Goal: Transaction & Acquisition: Purchase product/service

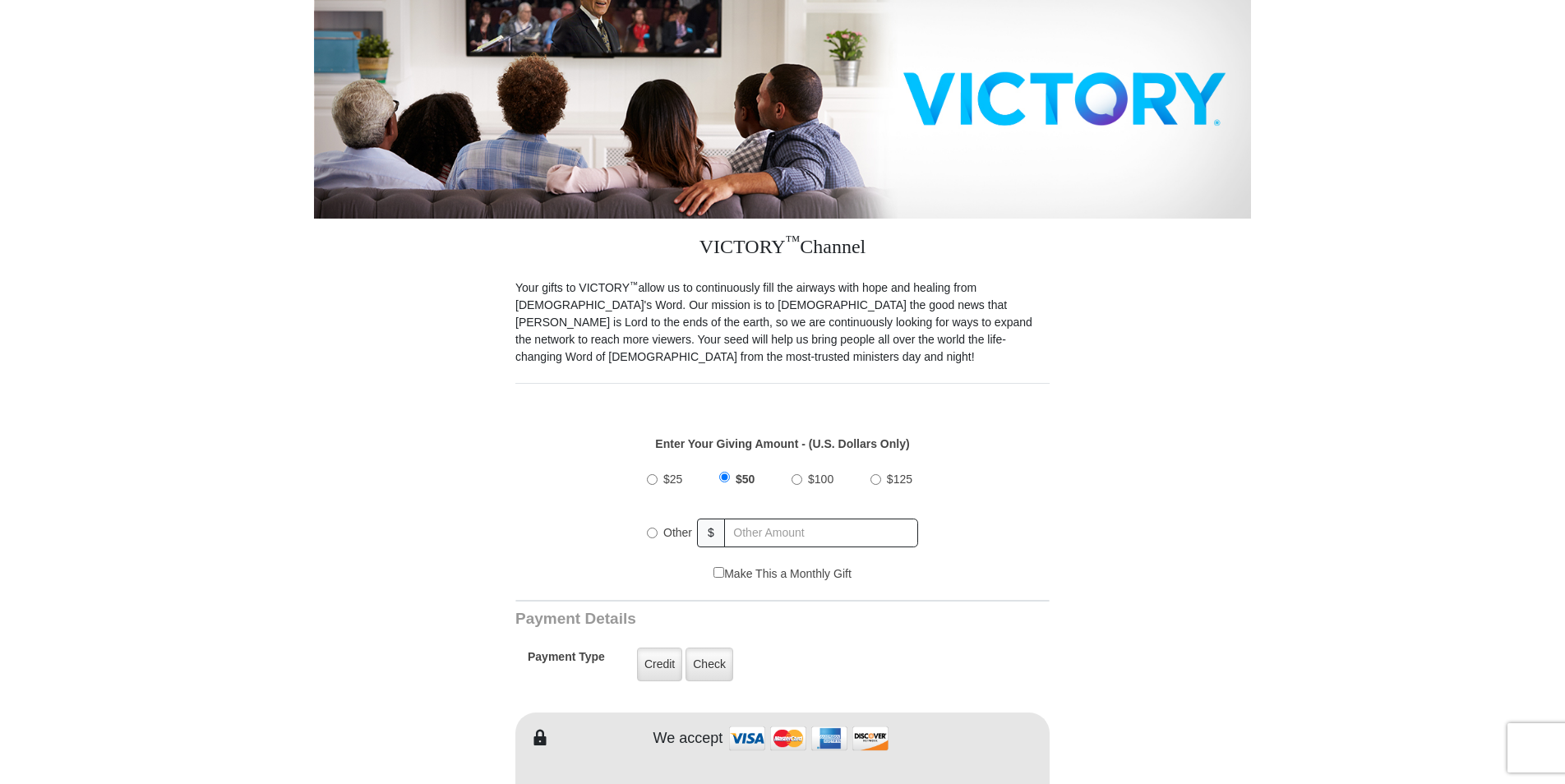
scroll to position [247, 0]
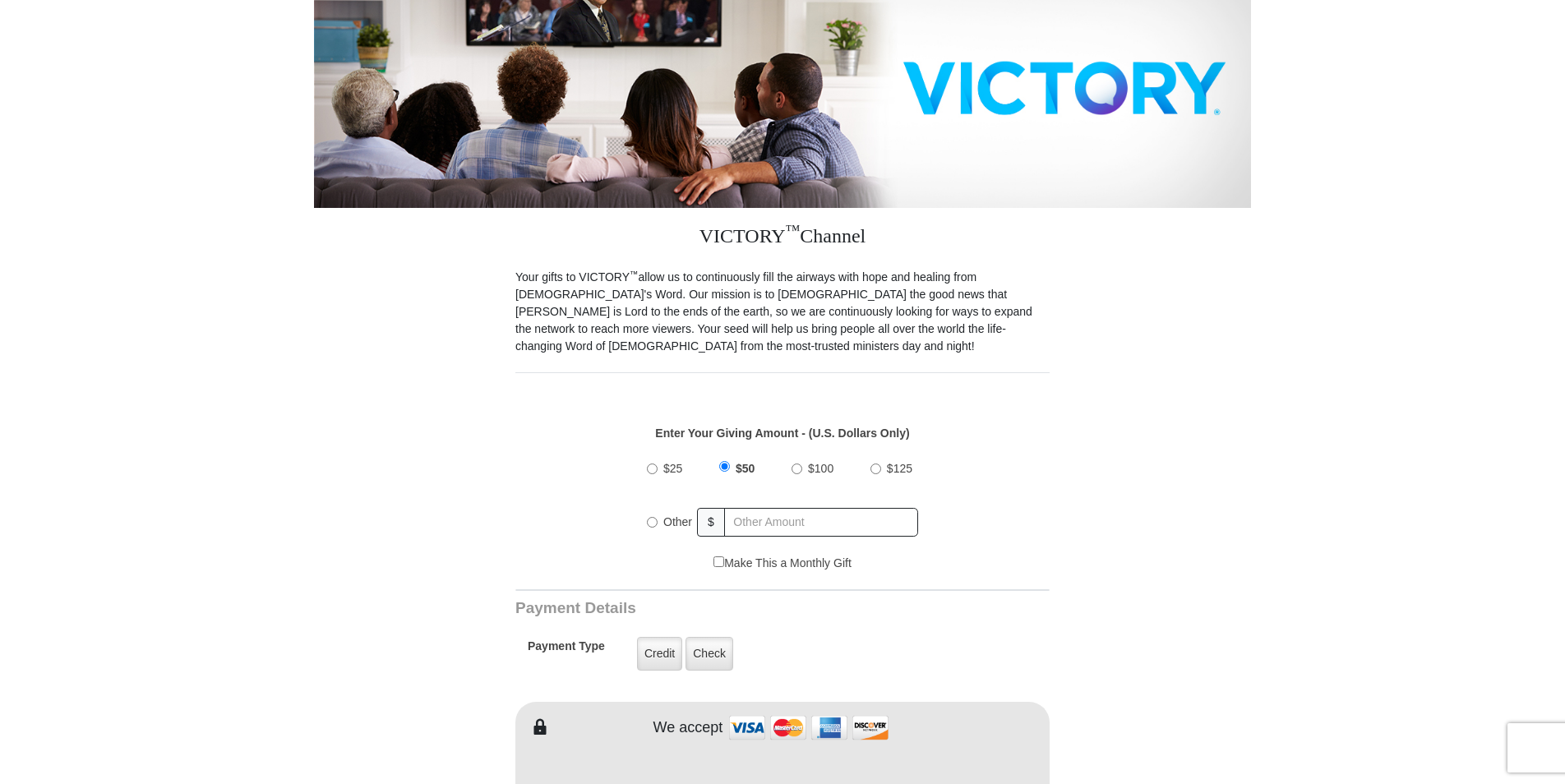
click at [654, 517] on input "Other" at bounding box center [652, 522] width 11 height 11
radio input "true"
type input "30"
type input "nathan"
type input "moffett"
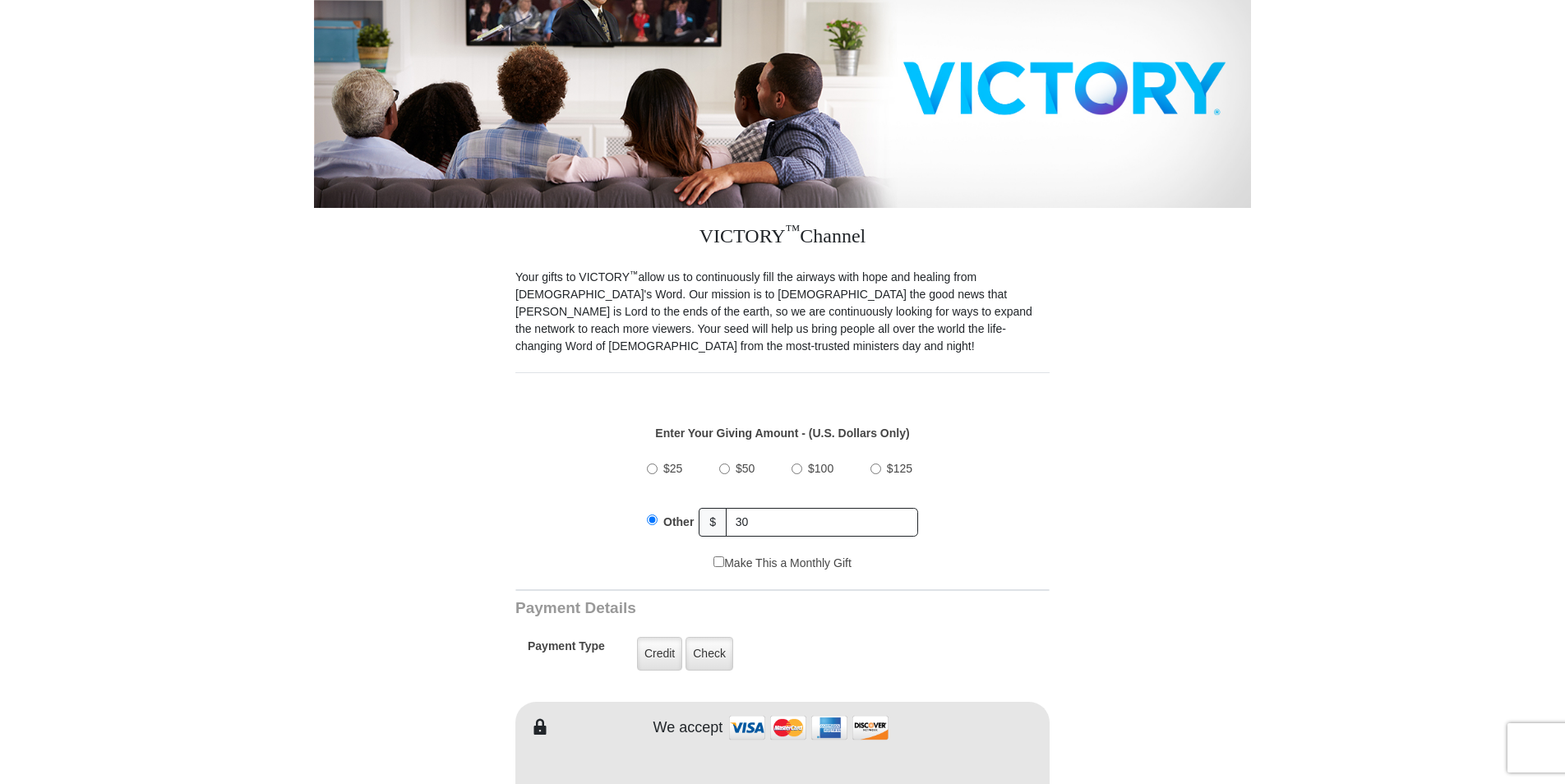
type input "moffettnathan56@gmail.com"
type input "1008 carriage run drive"
type input "st Charles"
select select "MO"
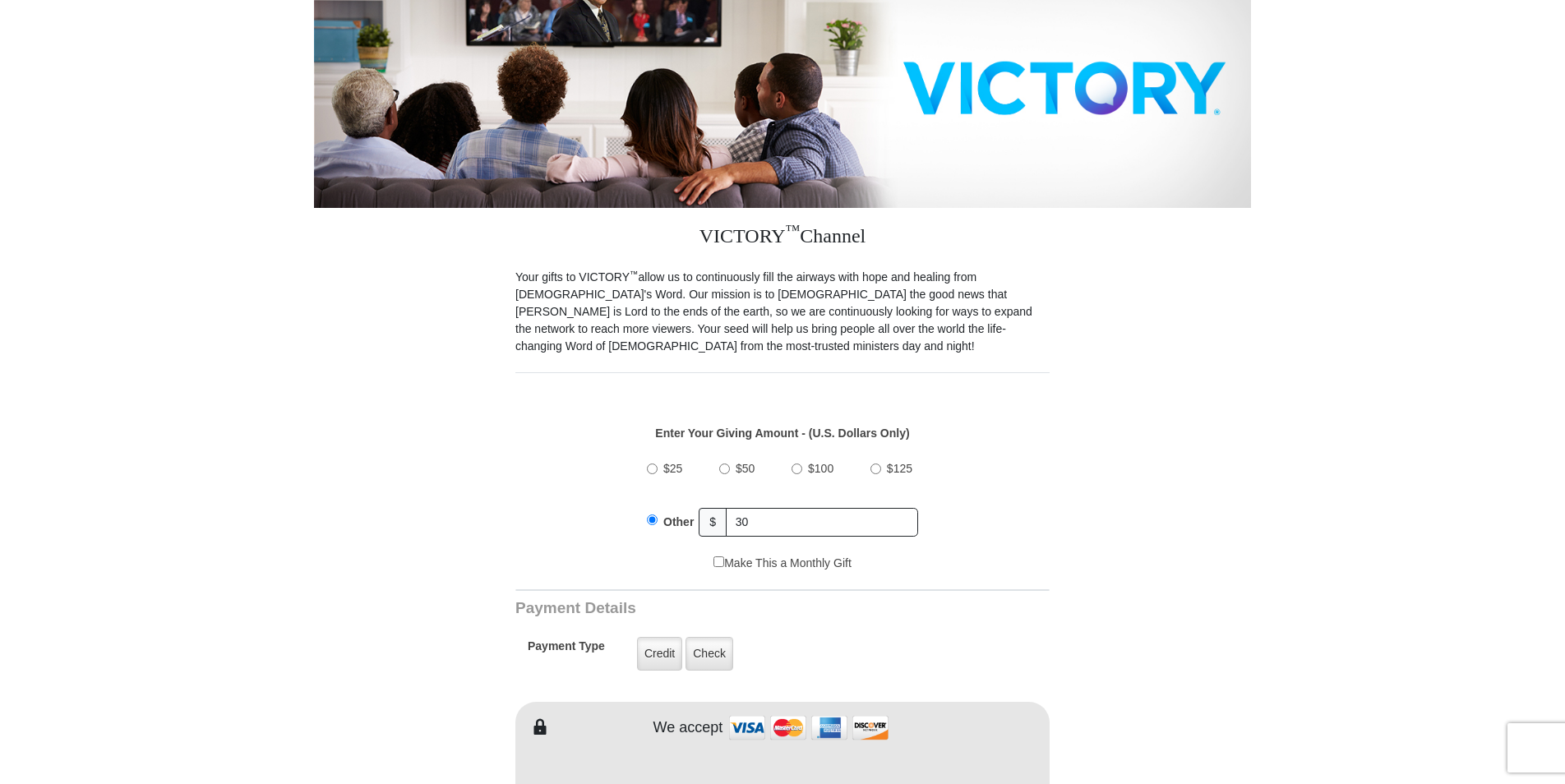
type input "63303"
type input "6363127778"
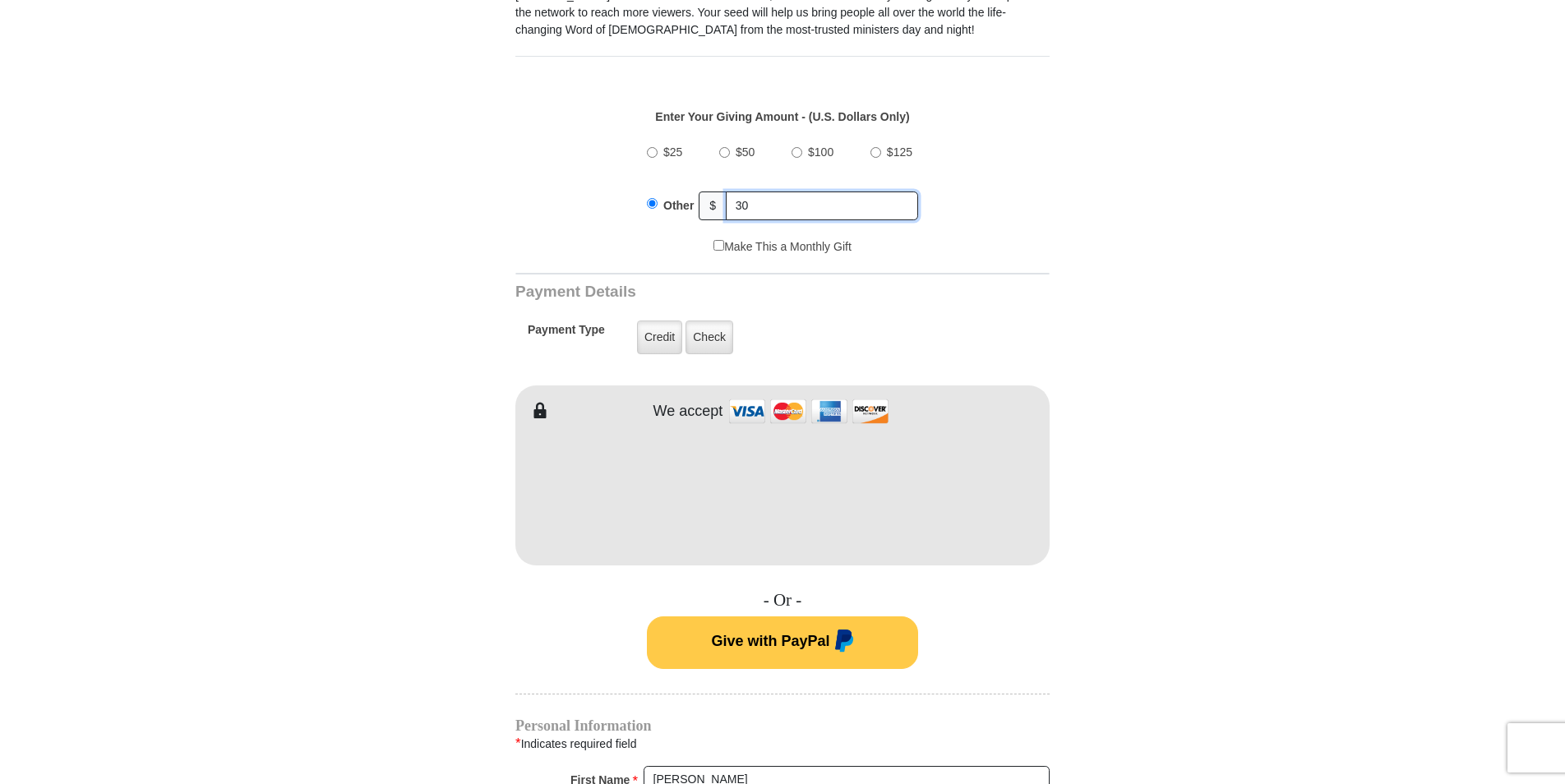
scroll to position [575, 0]
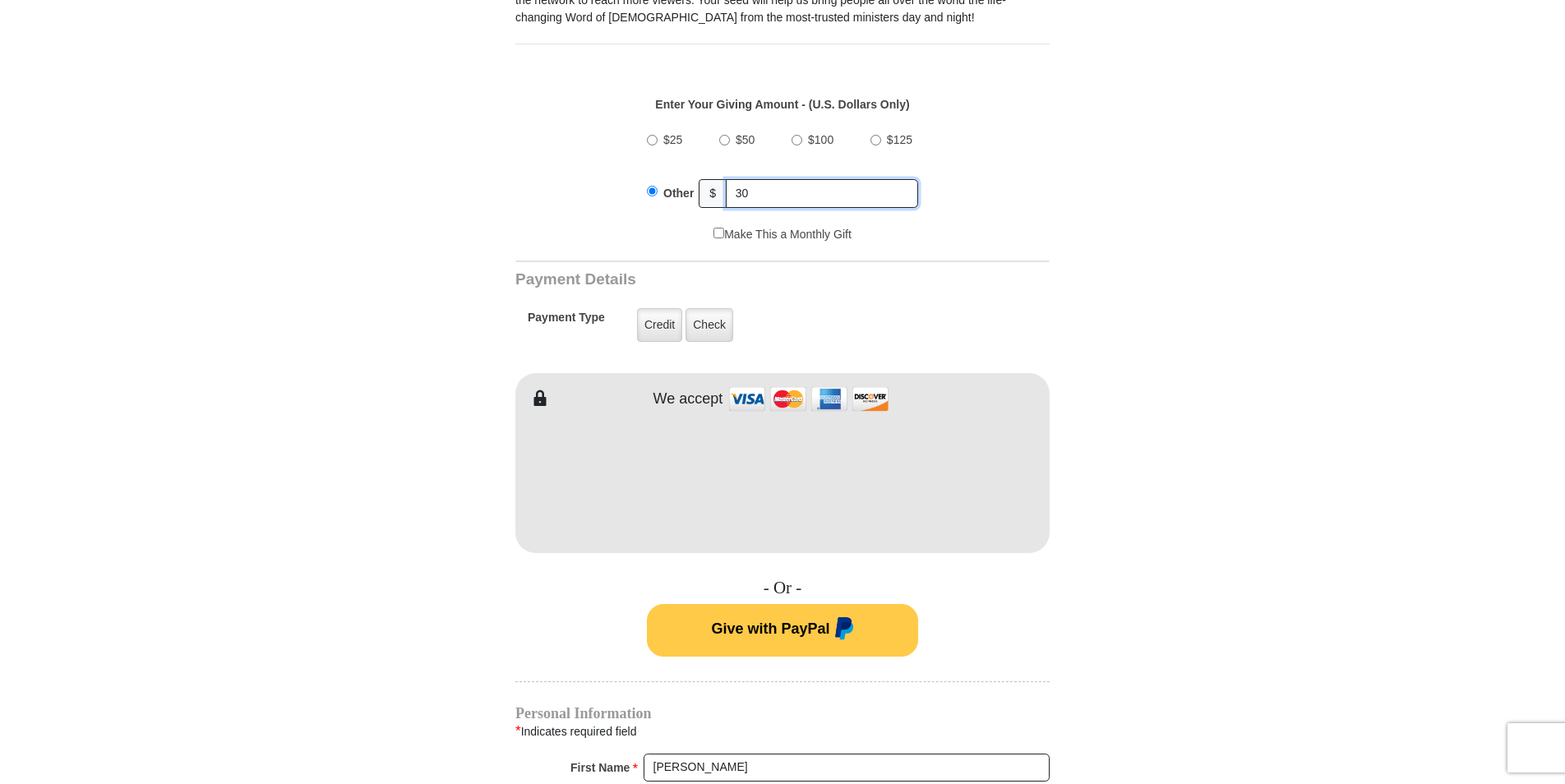
type input "30"
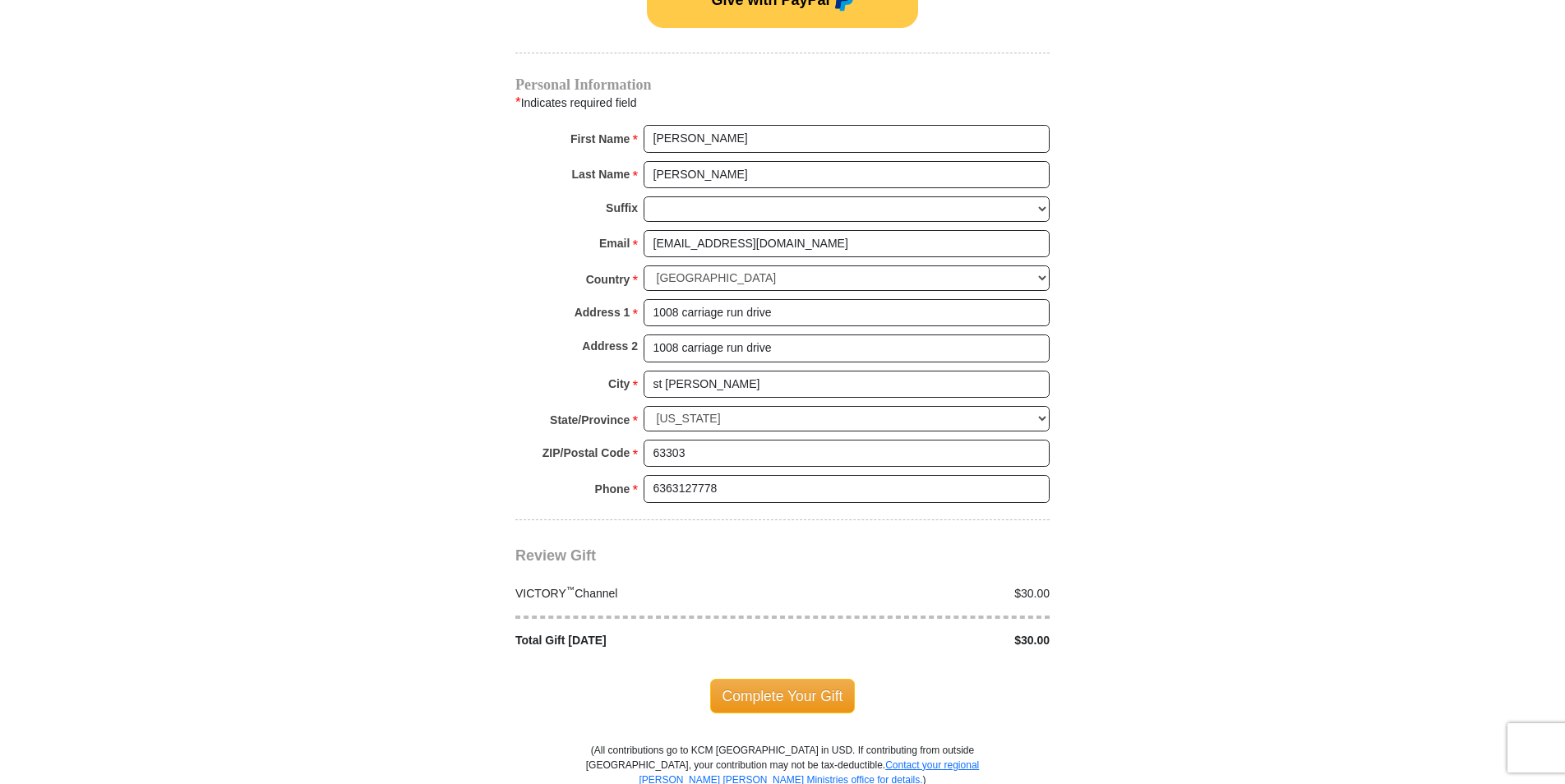
scroll to position [1233, 0]
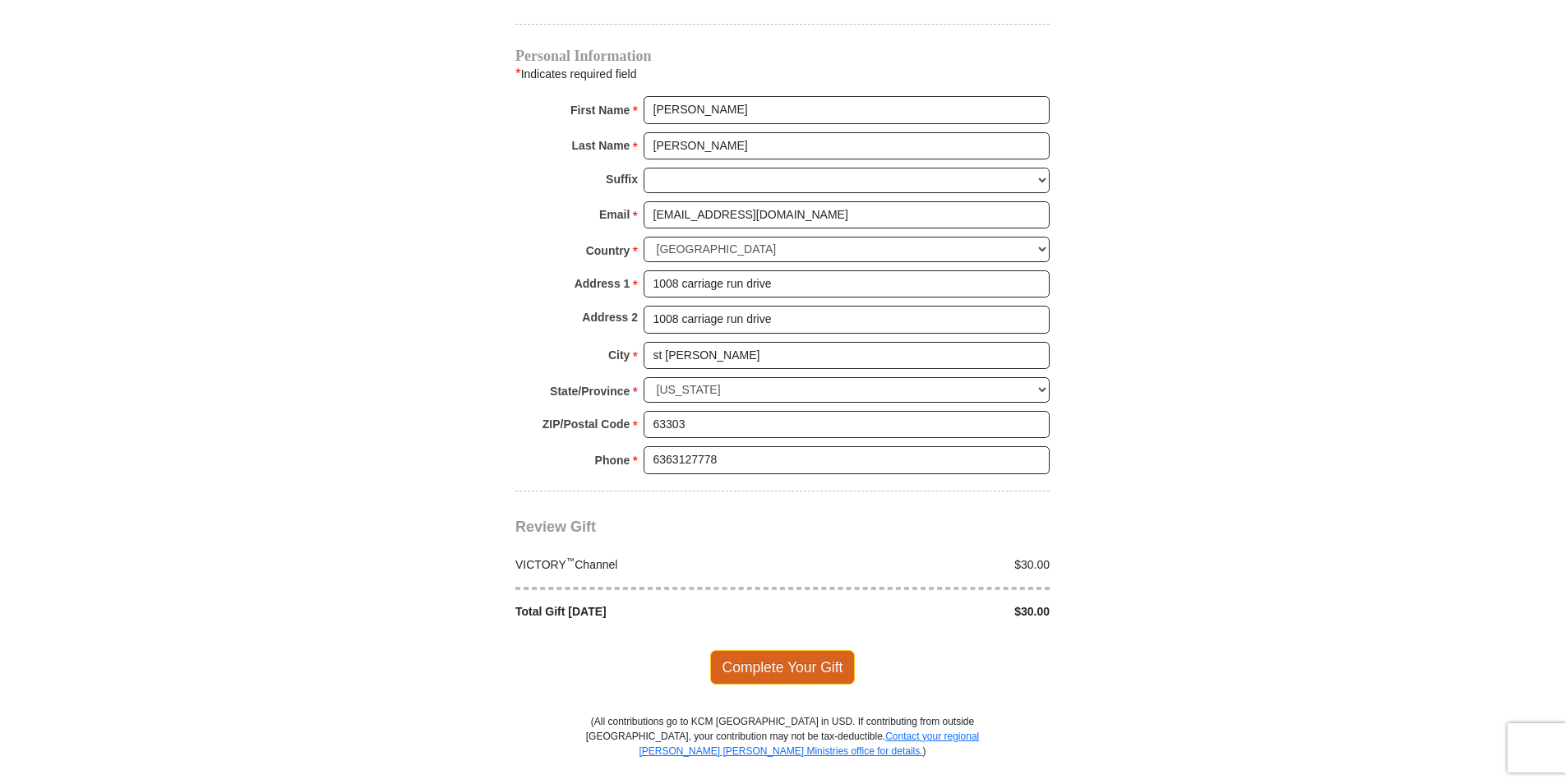
click at [777, 650] on span "Complete Your Gift" at bounding box center [783, 667] width 146 height 35
